Goal: Task Accomplishment & Management: Manage account settings

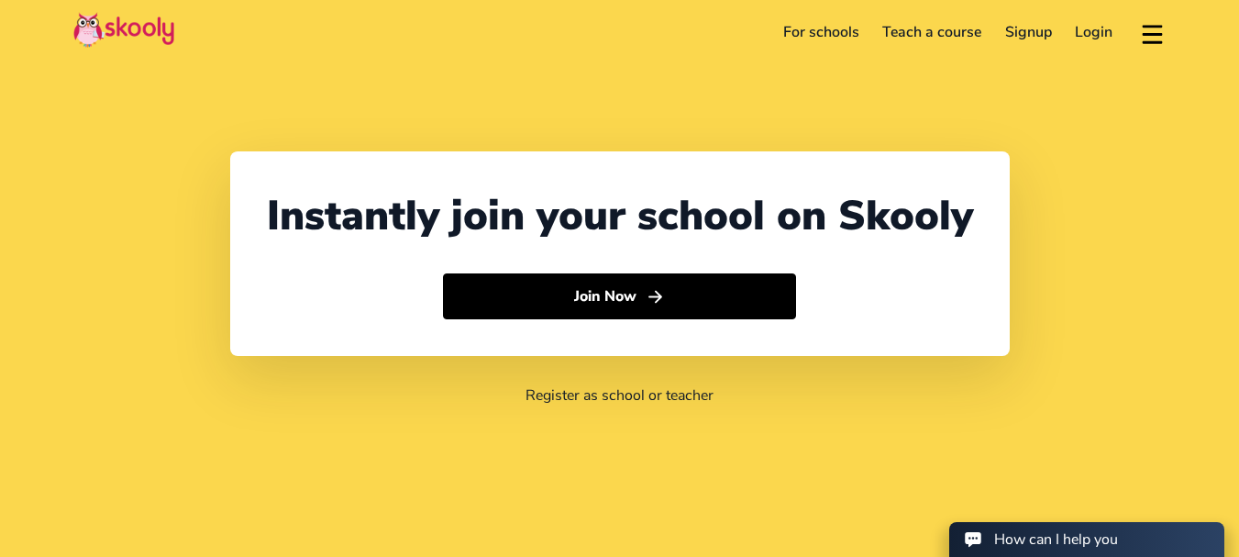
select select "91"
select select "[GEOGRAPHIC_DATA]"
select select "[GEOGRAPHIC_DATA]/[GEOGRAPHIC_DATA]"
click at [453, 57] on header "For schools Teach a course Signup Login Download app Contact support English" at bounding box center [619, 32] width 1239 height 64
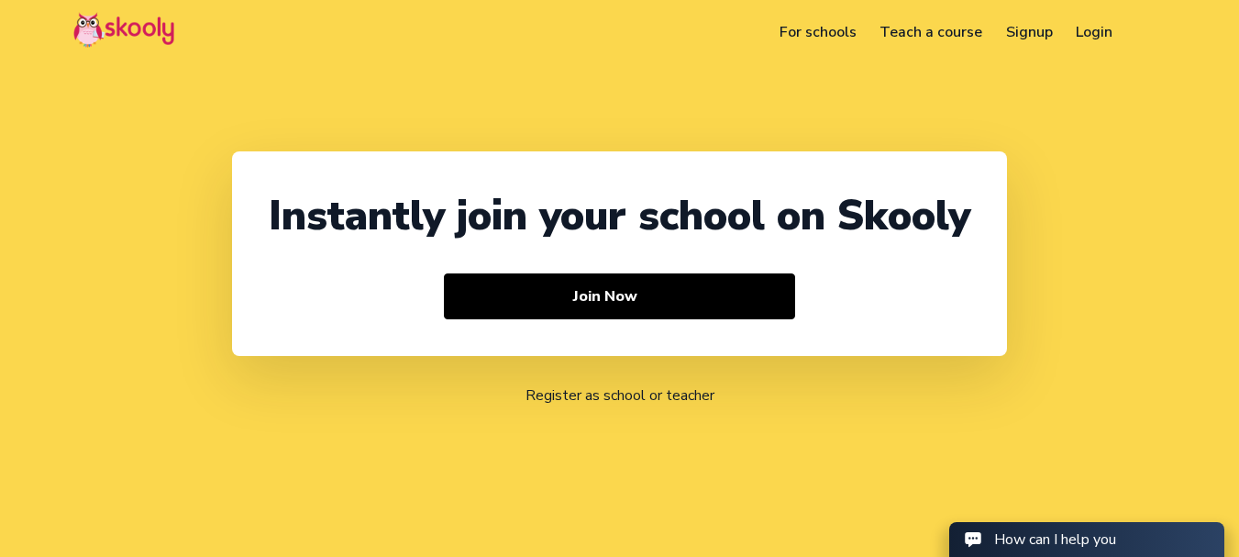
select select "91"
select select "[GEOGRAPHIC_DATA]"
select select "[GEOGRAPHIC_DATA]/[GEOGRAPHIC_DATA]"
click at [1089, 34] on link "Login" at bounding box center [1095, 31] width 61 height 29
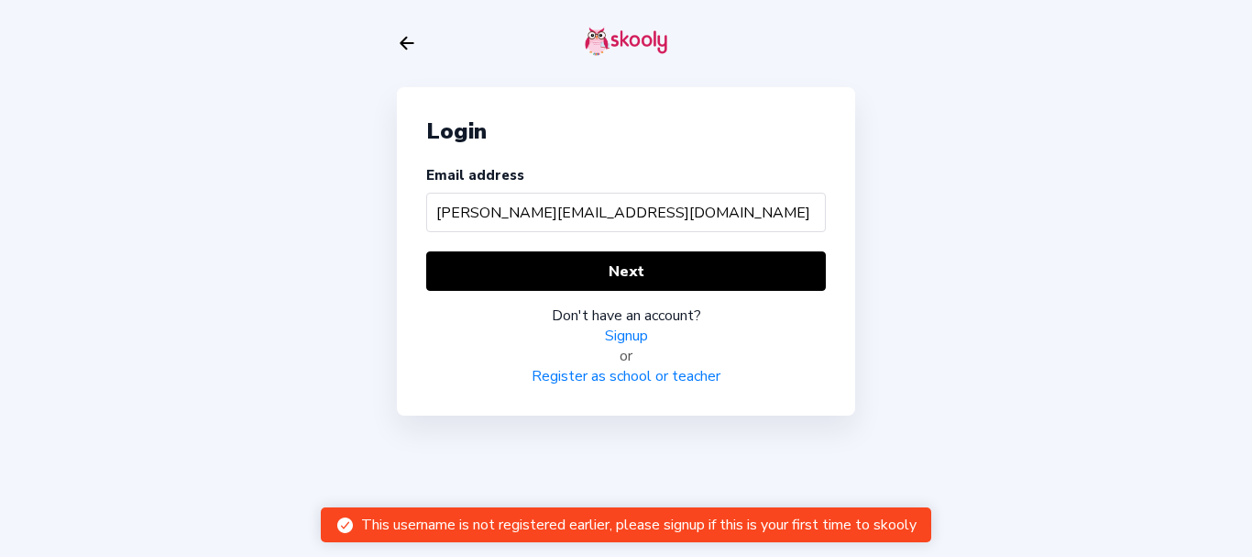
click at [590, 206] on input "[PERSON_NAME][EMAIL_ADDRESS][DOMAIN_NAME]" at bounding box center [626, 212] width 400 height 39
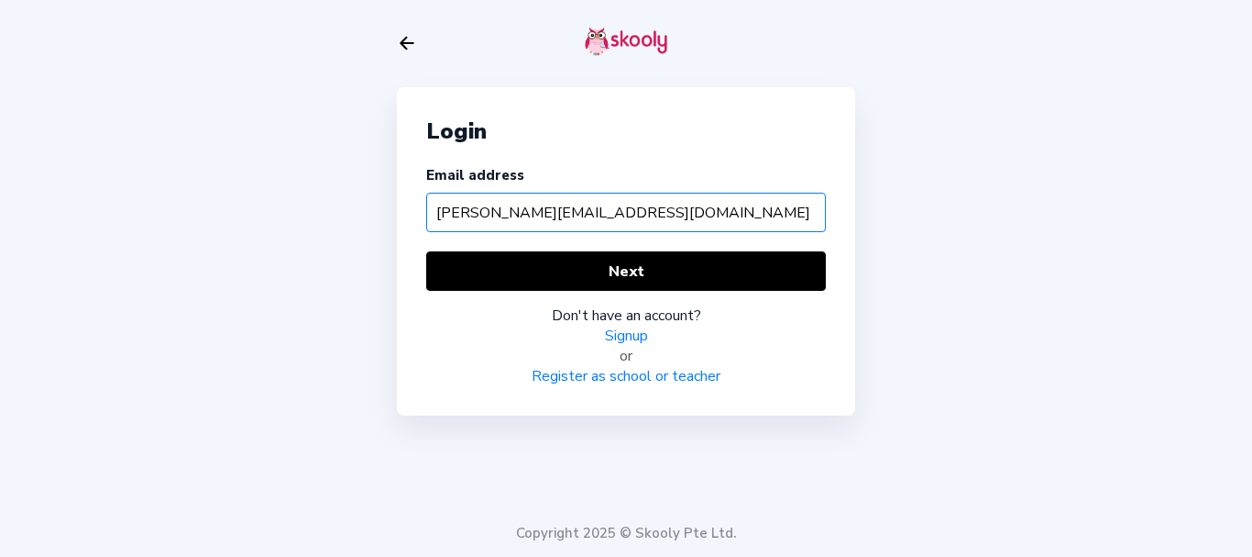
drag, startPoint x: 680, startPoint y: 209, endPoint x: 232, endPoint y: 258, distance: 451.0
click at [230, 259] on div "Login Email address [PERSON_NAME][EMAIL_ADDRESS][DOMAIN_NAME] Next Don't have a…" at bounding box center [626, 278] width 1252 height 557
paste input "radhikamom"
type input "[EMAIL_ADDRESS][DOMAIN_NAME]"
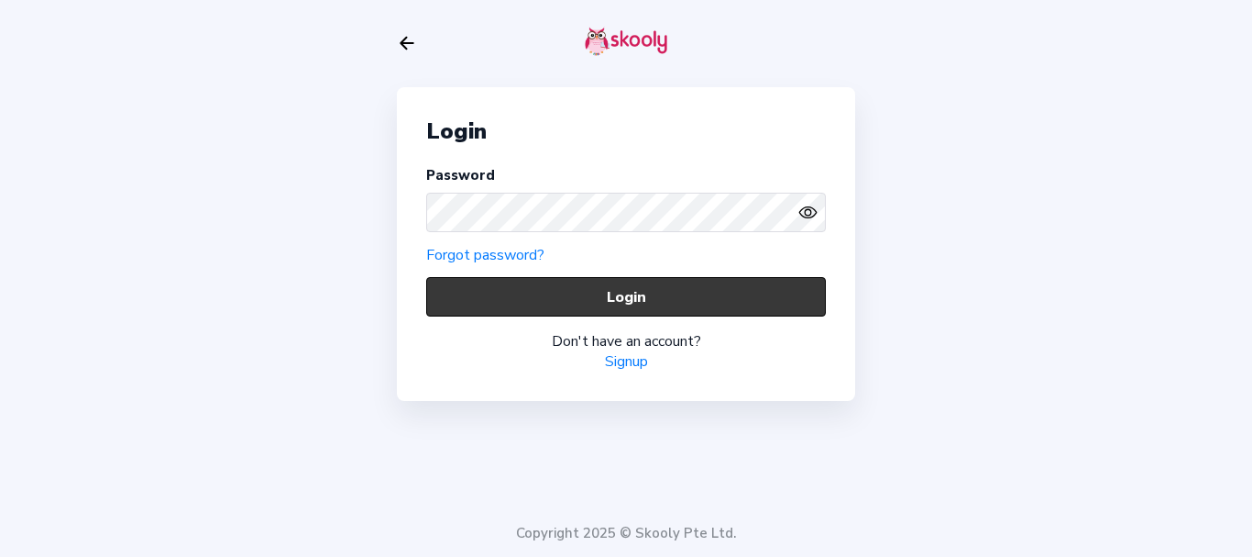
click at [504, 297] on button "Login" at bounding box center [626, 296] width 400 height 39
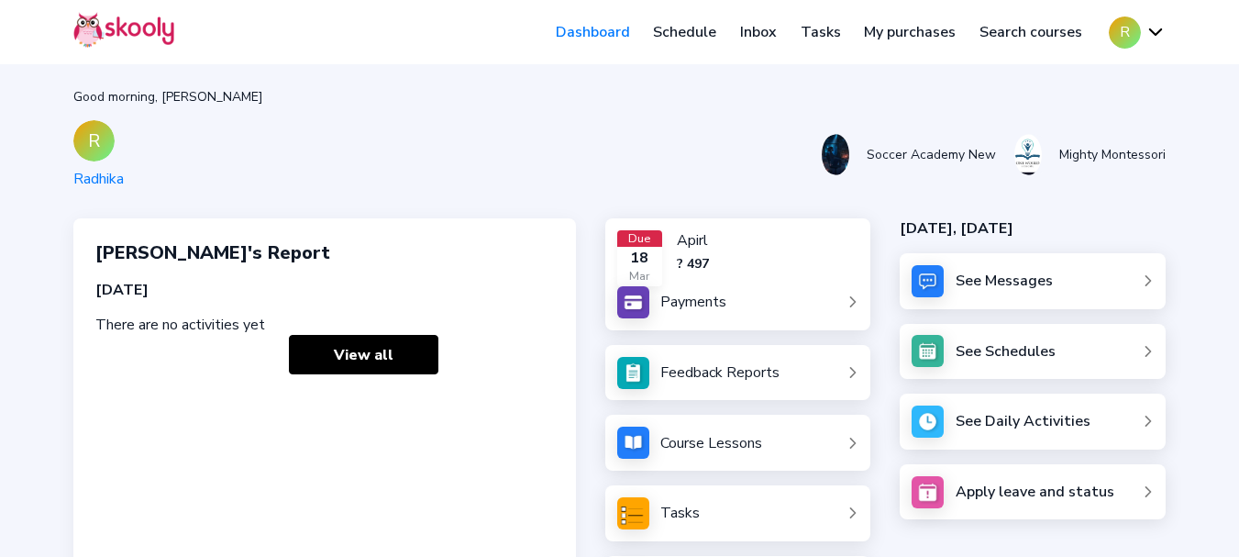
click at [1128, 27] on button "R" at bounding box center [1137, 33] width 57 height 32
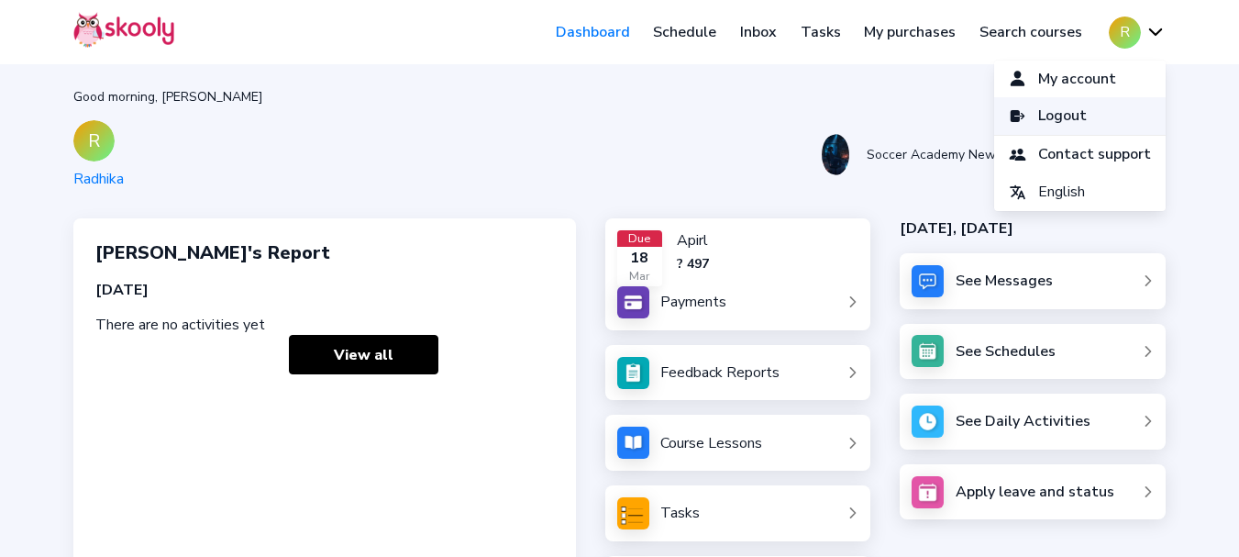
click at [1071, 114] on span "Logout" at bounding box center [1062, 116] width 49 height 27
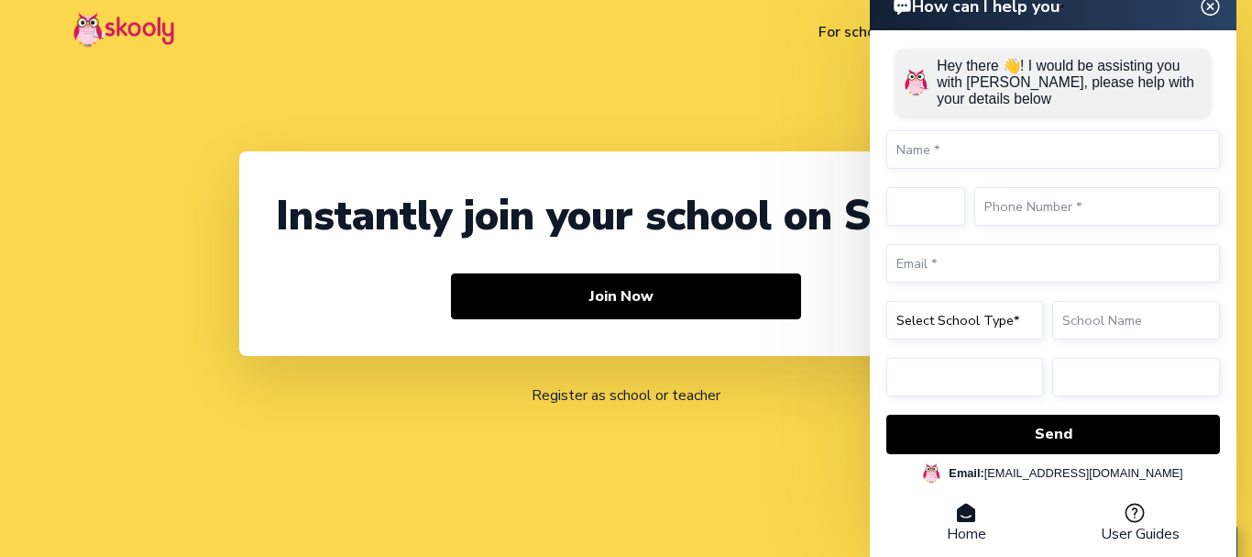
select select "91"
select select "[GEOGRAPHIC_DATA]"
select select "[GEOGRAPHIC_DATA]/[GEOGRAPHIC_DATA]"
